Goal: Task Accomplishment & Management: Use online tool/utility

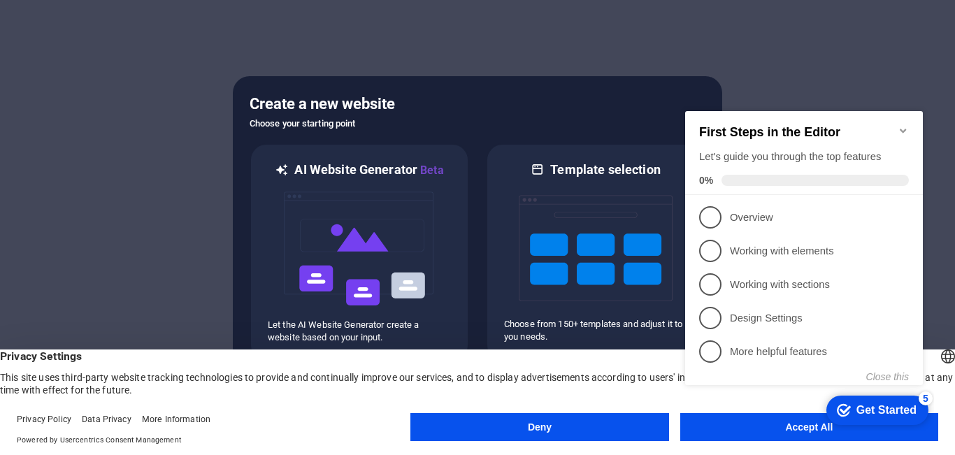
click at [898, 125] on icon "Minimize checklist" at bounding box center [902, 130] width 11 height 11
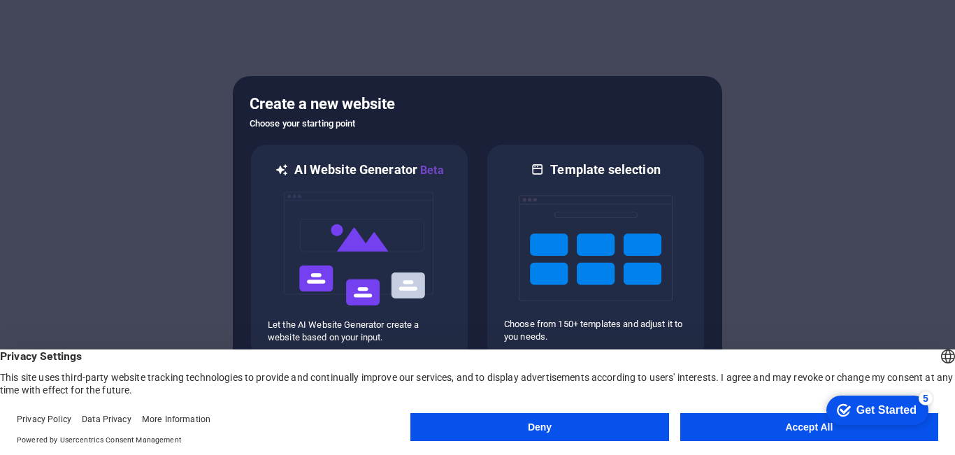
click at [740, 428] on button "Accept All" at bounding box center [809, 427] width 258 height 28
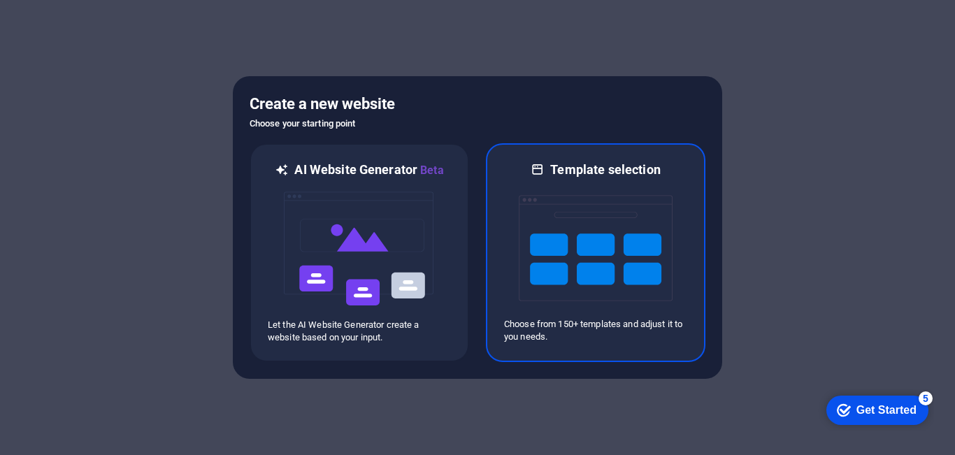
click at [621, 273] on img at bounding box center [596, 248] width 154 height 140
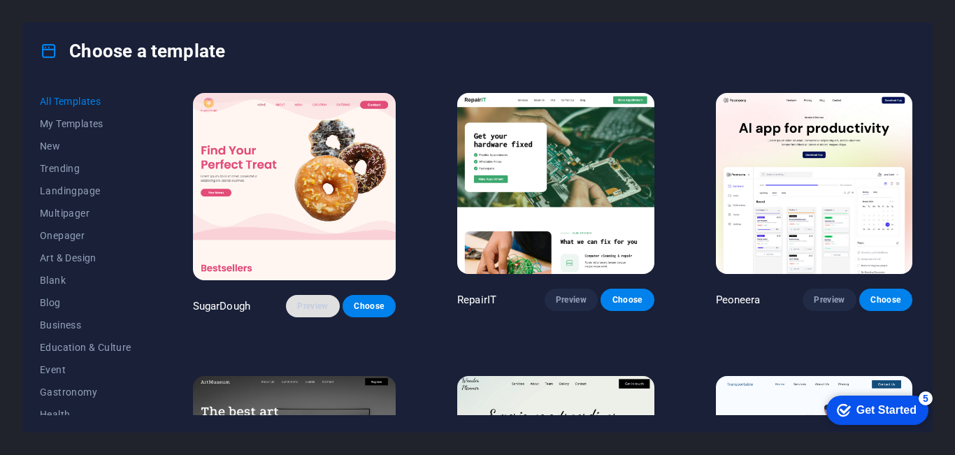
click at [313, 303] on span "Preview" at bounding box center [312, 306] width 31 height 11
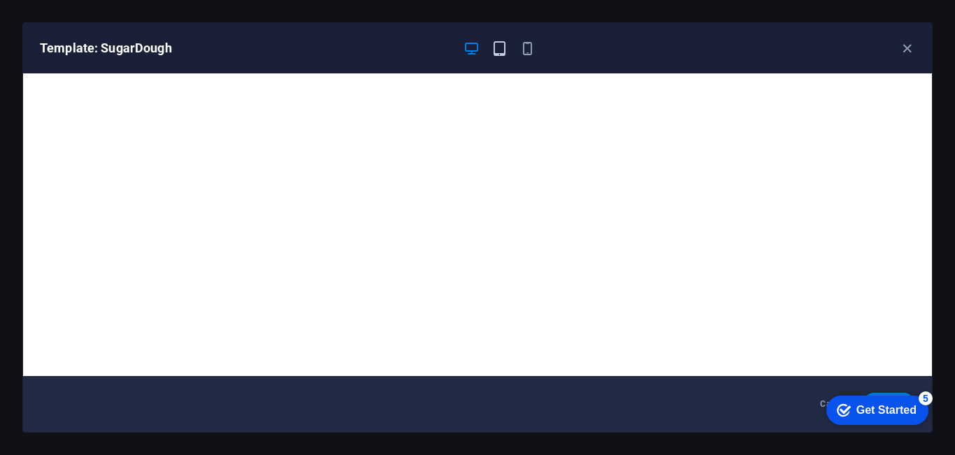
click at [499, 52] on icon "button" at bounding box center [499, 49] width 16 height 16
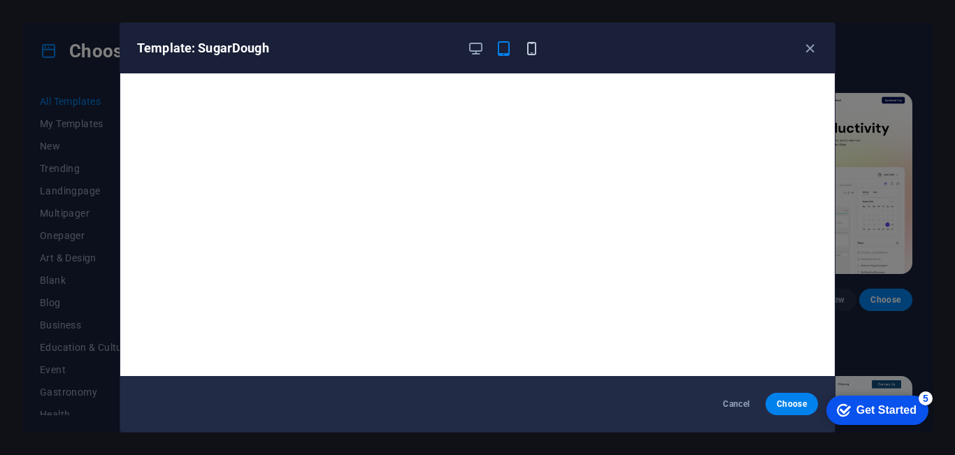
click at [534, 45] on icon "button" at bounding box center [532, 49] width 16 height 16
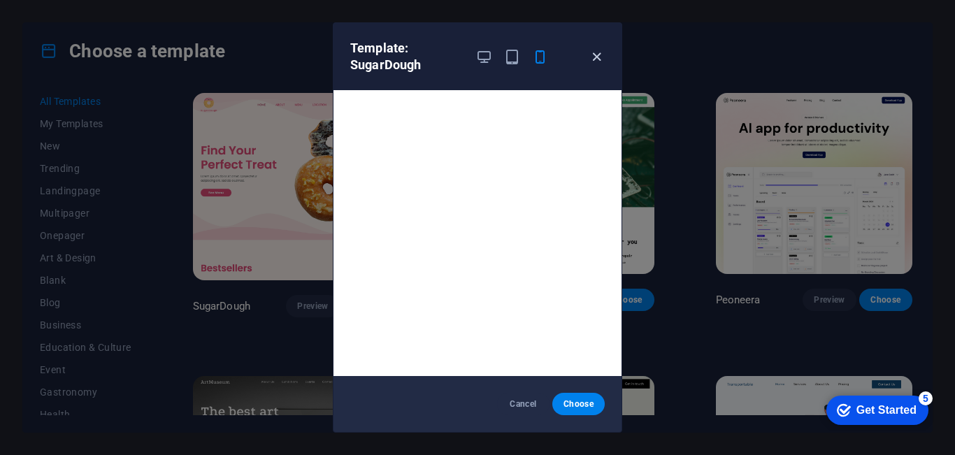
click at [592, 58] on icon "button" at bounding box center [597, 57] width 16 height 16
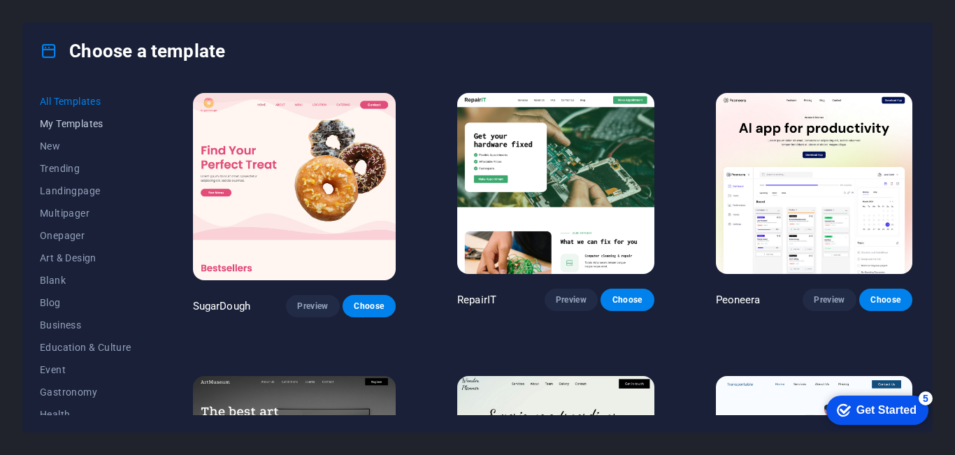
click at [85, 125] on span "My Templates" at bounding box center [86, 123] width 92 height 11
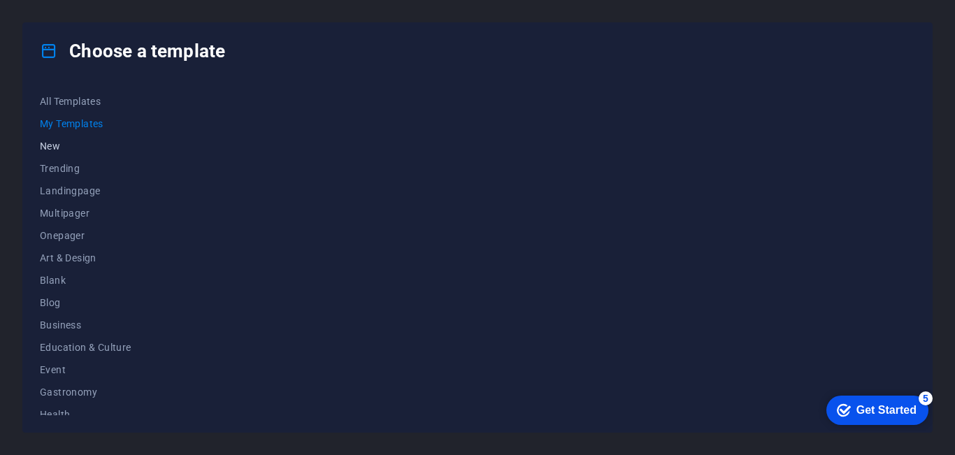
click at [50, 149] on span "New" at bounding box center [86, 145] width 92 height 11
